Goal: Obtain resource: Obtain resource

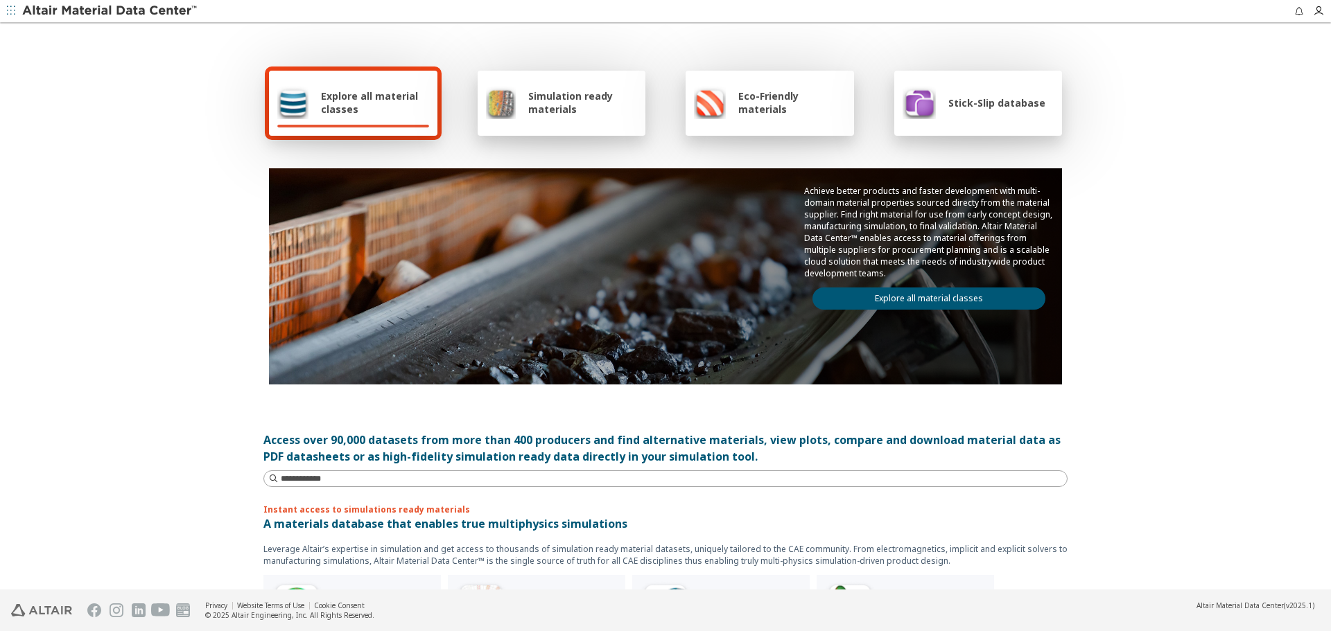
click at [1026, 103] on span "Stick-Slip database" at bounding box center [996, 102] width 97 height 13
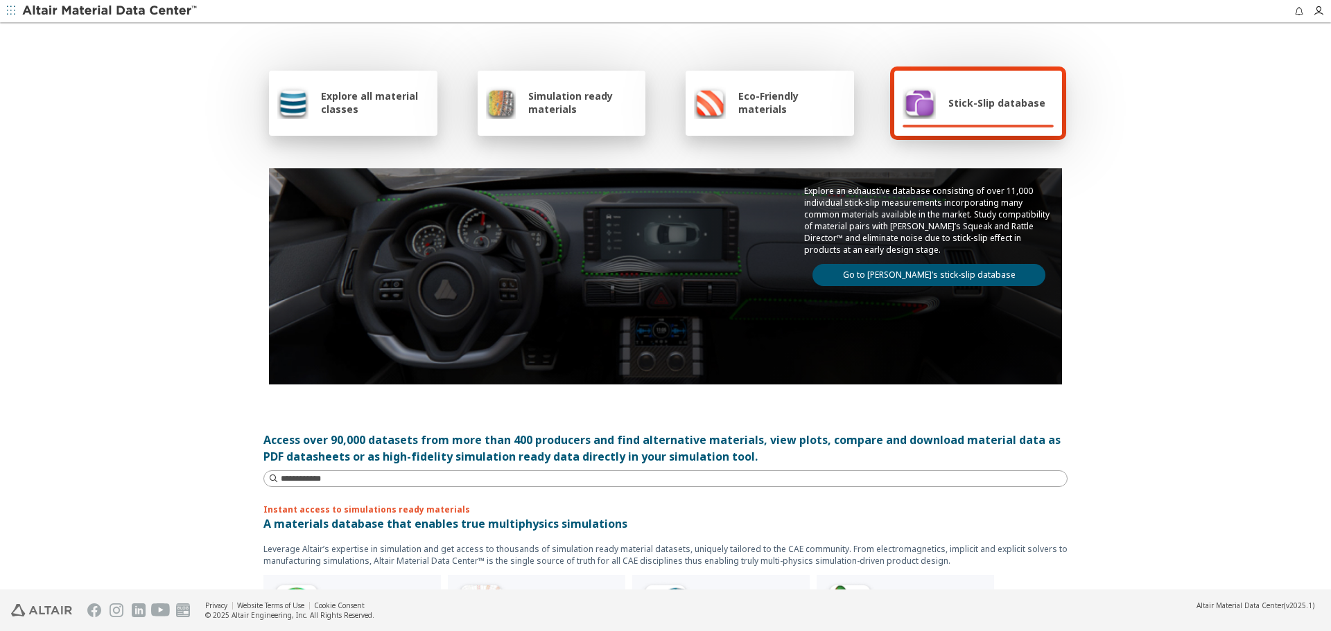
click at [924, 275] on link "Go to Altair’s stick-slip database" at bounding box center [928, 275] width 233 height 22
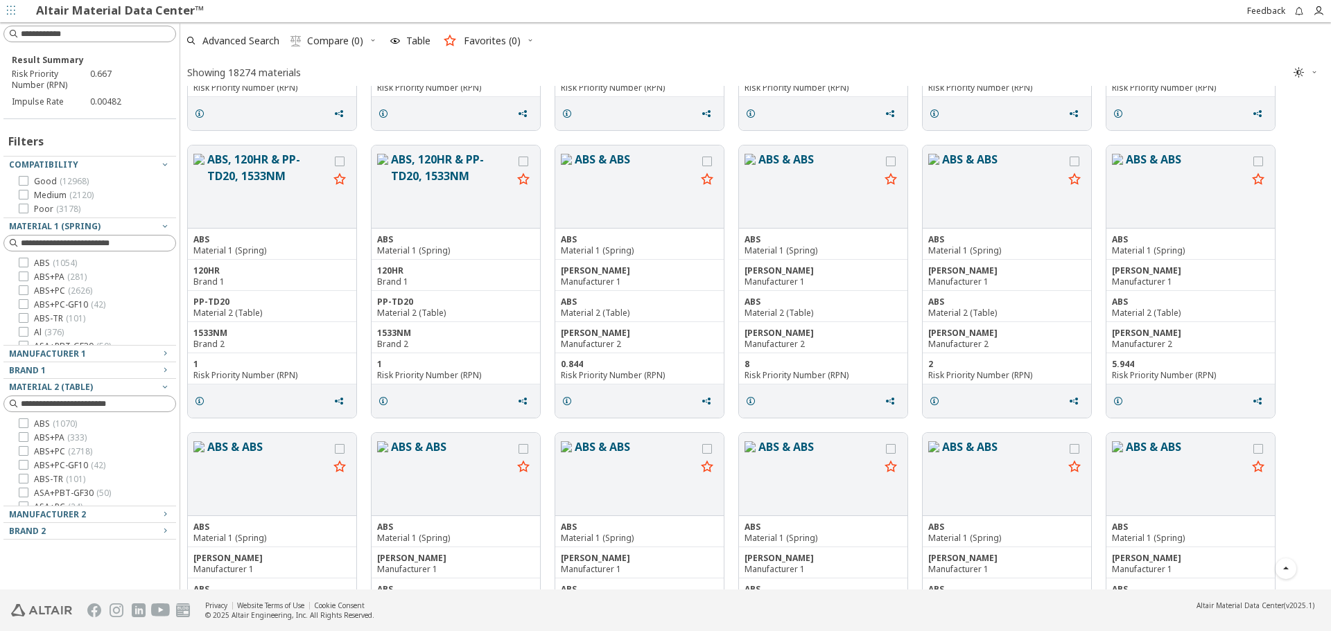
scroll to position [1525, 0]
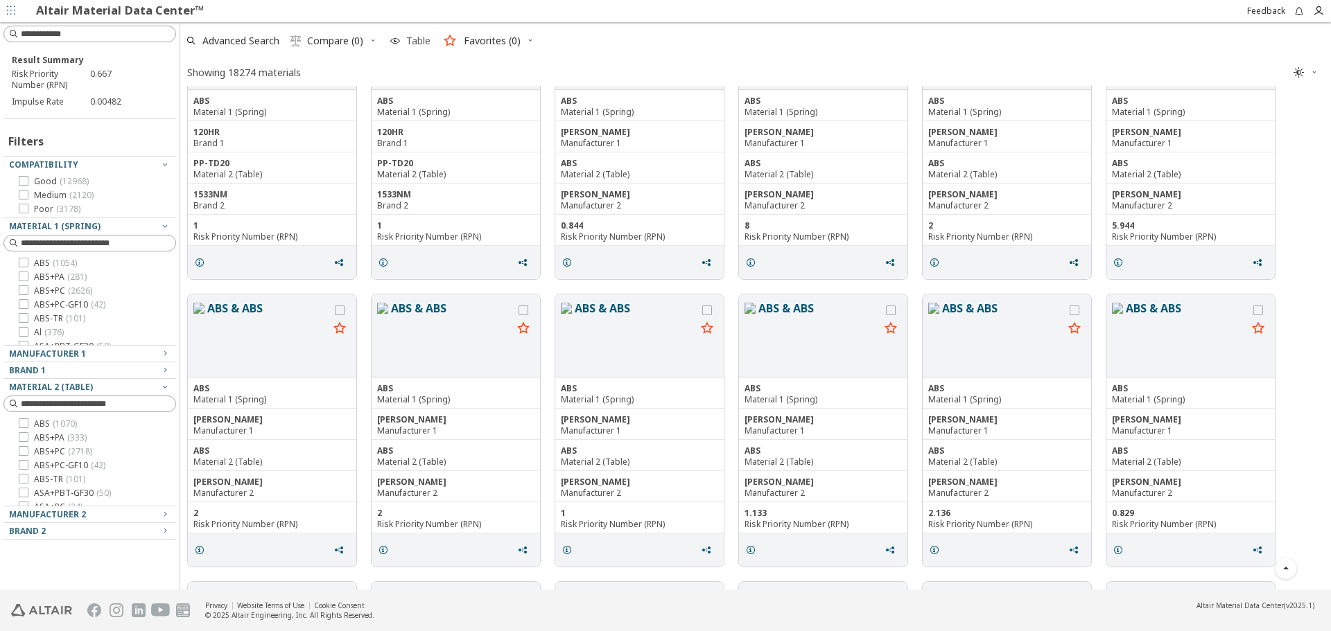
click at [399, 35] on icon "button" at bounding box center [395, 40] width 11 height 11
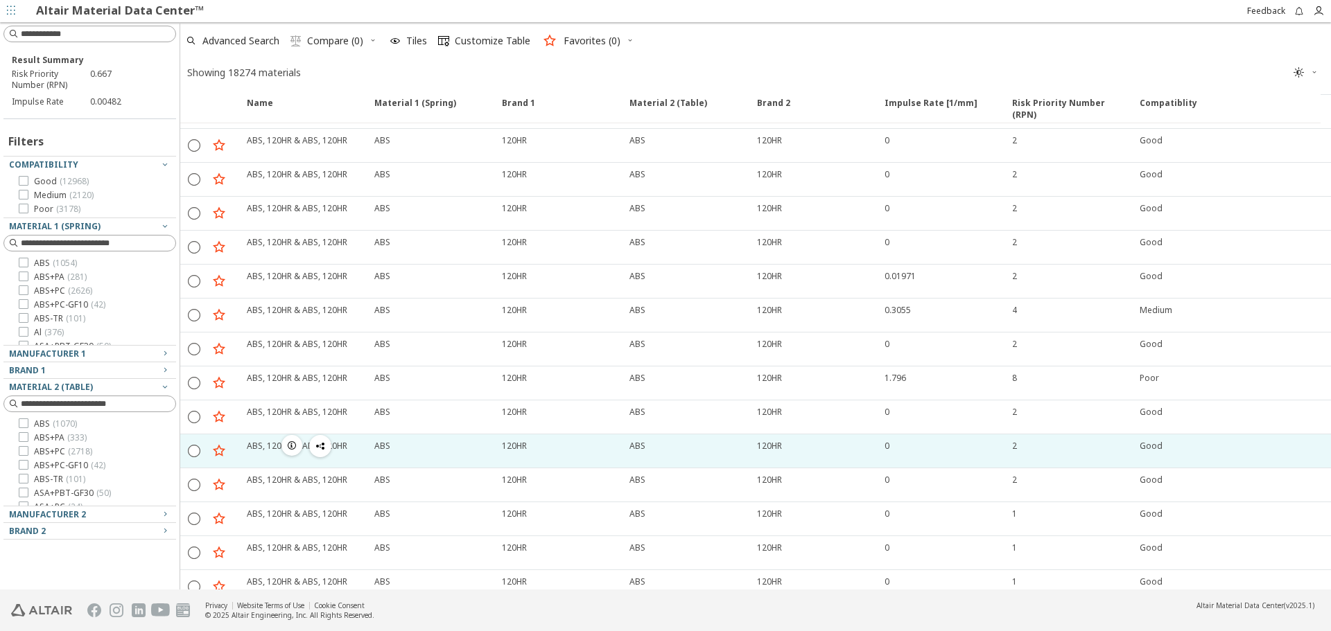
scroll to position [0, 0]
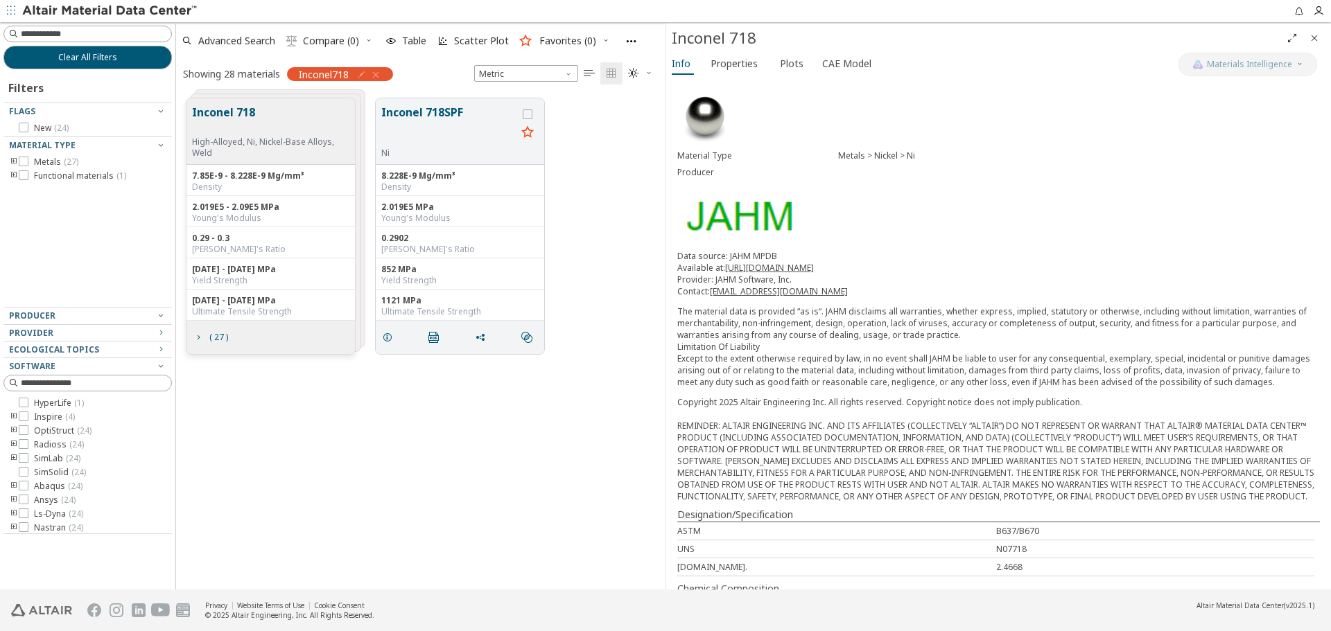
scroll to position [491, 479]
